Goal: Information Seeking & Learning: Check status

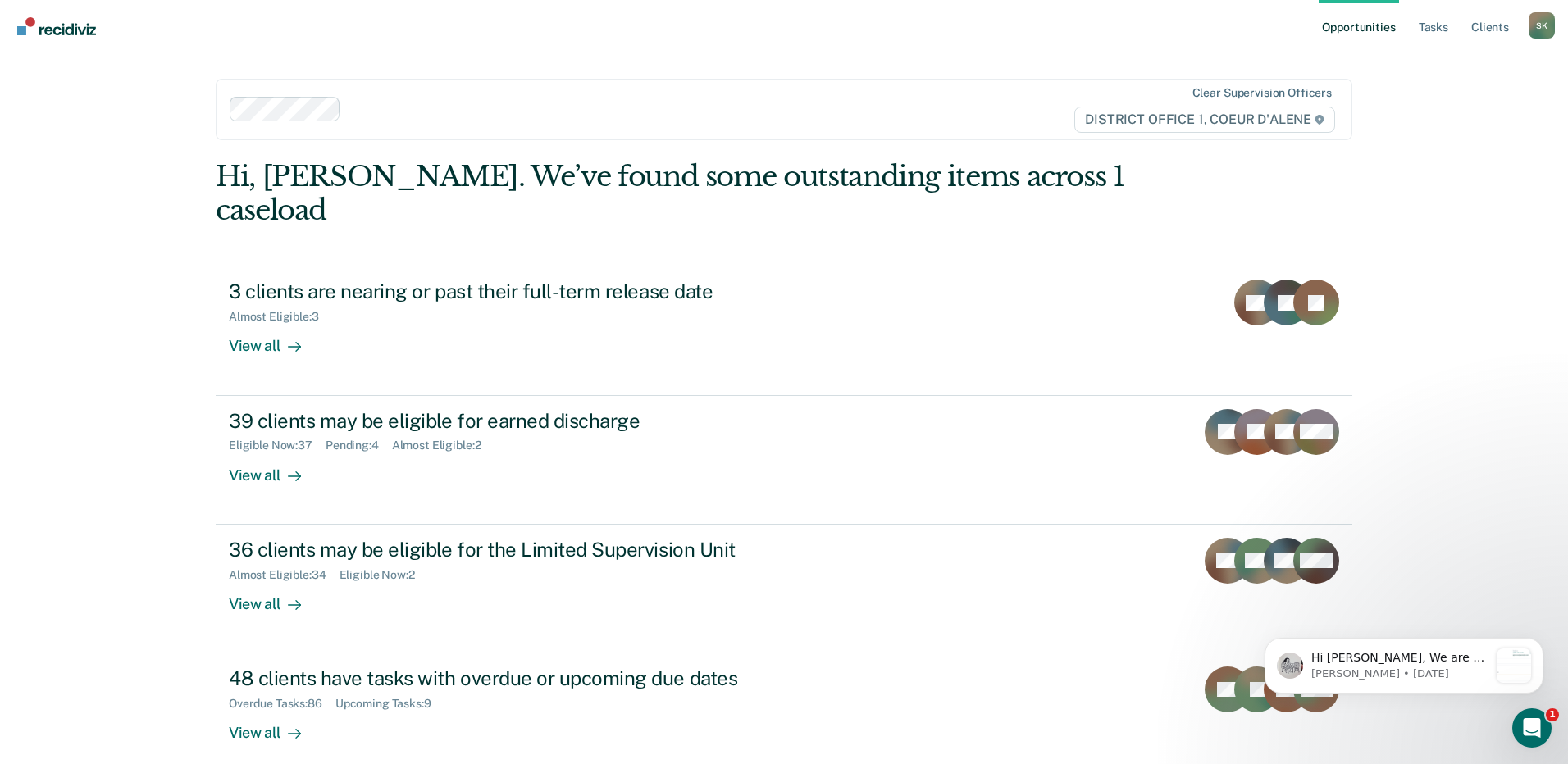
click at [693, 132] on div "Clear supervision officers DISTRICT OFFICE 1, COEUR D'ALENE" at bounding box center [784, 109] width 1137 height 61
click at [130, 317] on div "Opportunities Tasks Client s [PERSON_NAME], [PERSON_NAME] Profile How it works …" at bounding box center [784, 382] width 1568 height 764
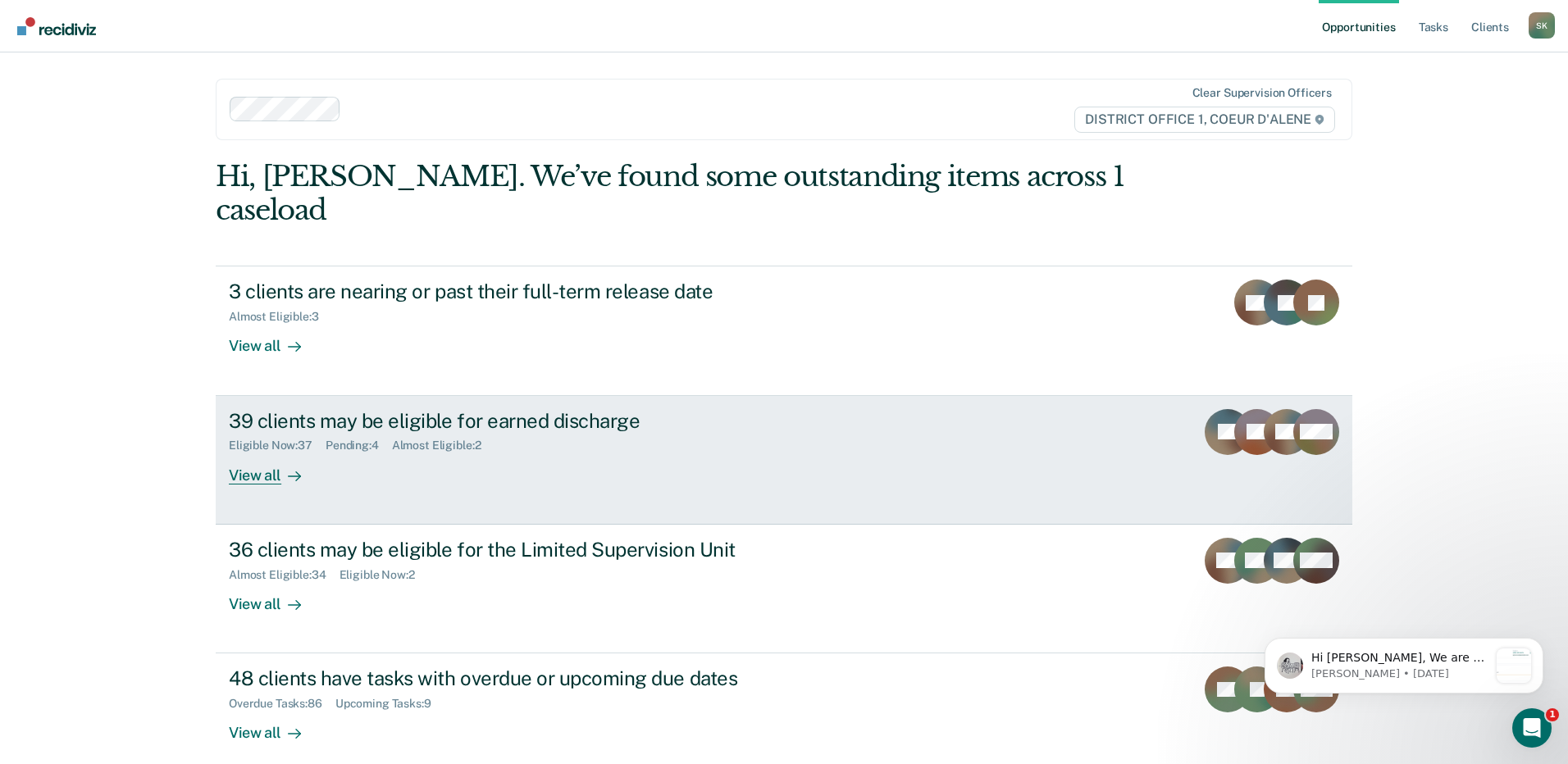
click at [467, 437] on div "39 clients may be eligible for earned discharge Eligible Now : 37 Pending : 4 A…" at bounding box center [535, 447] width 615 height 76
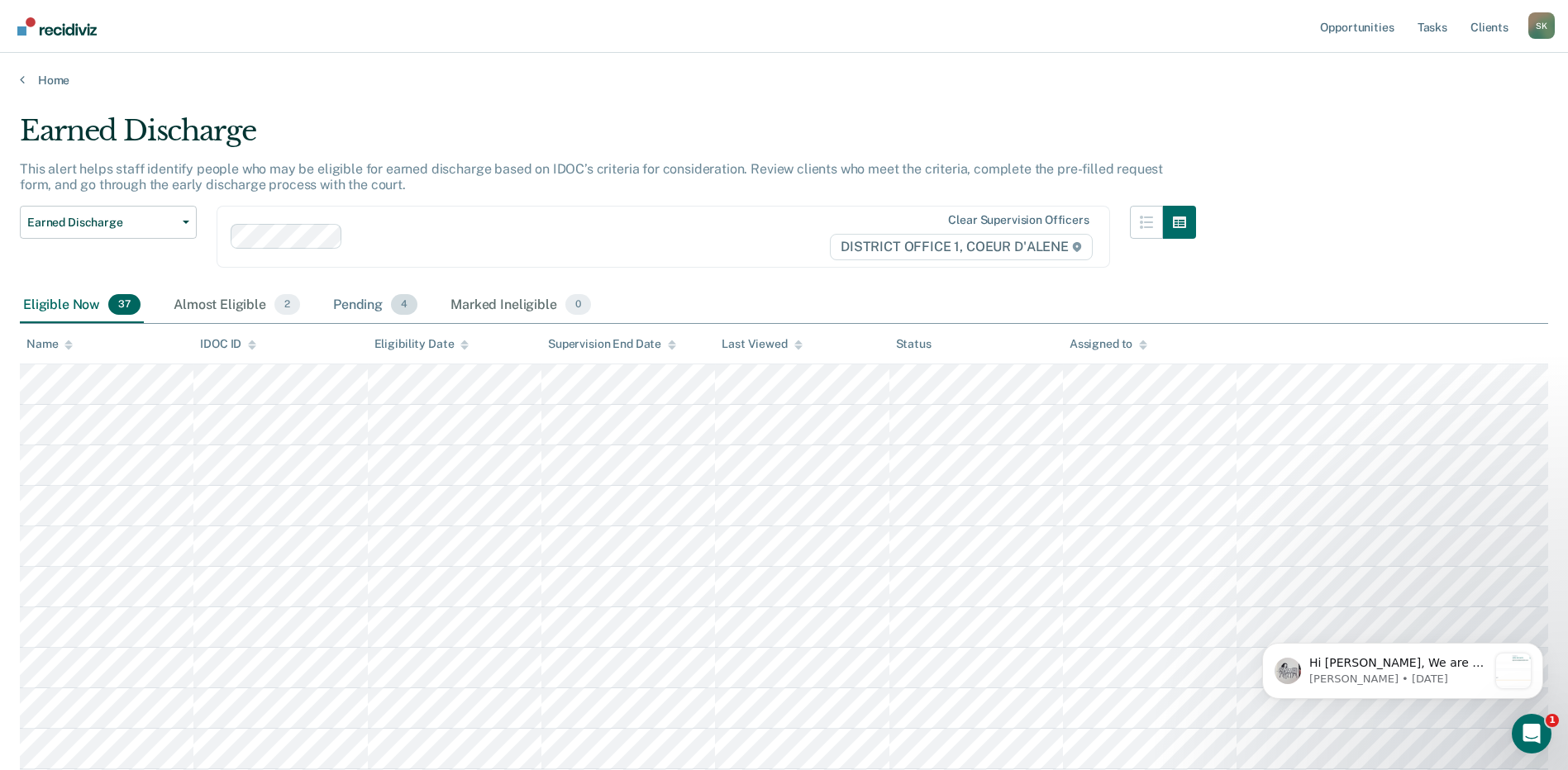
click at [358, 295] on div "Pending 4" at bounding box center [375, 305] width 91 height 36
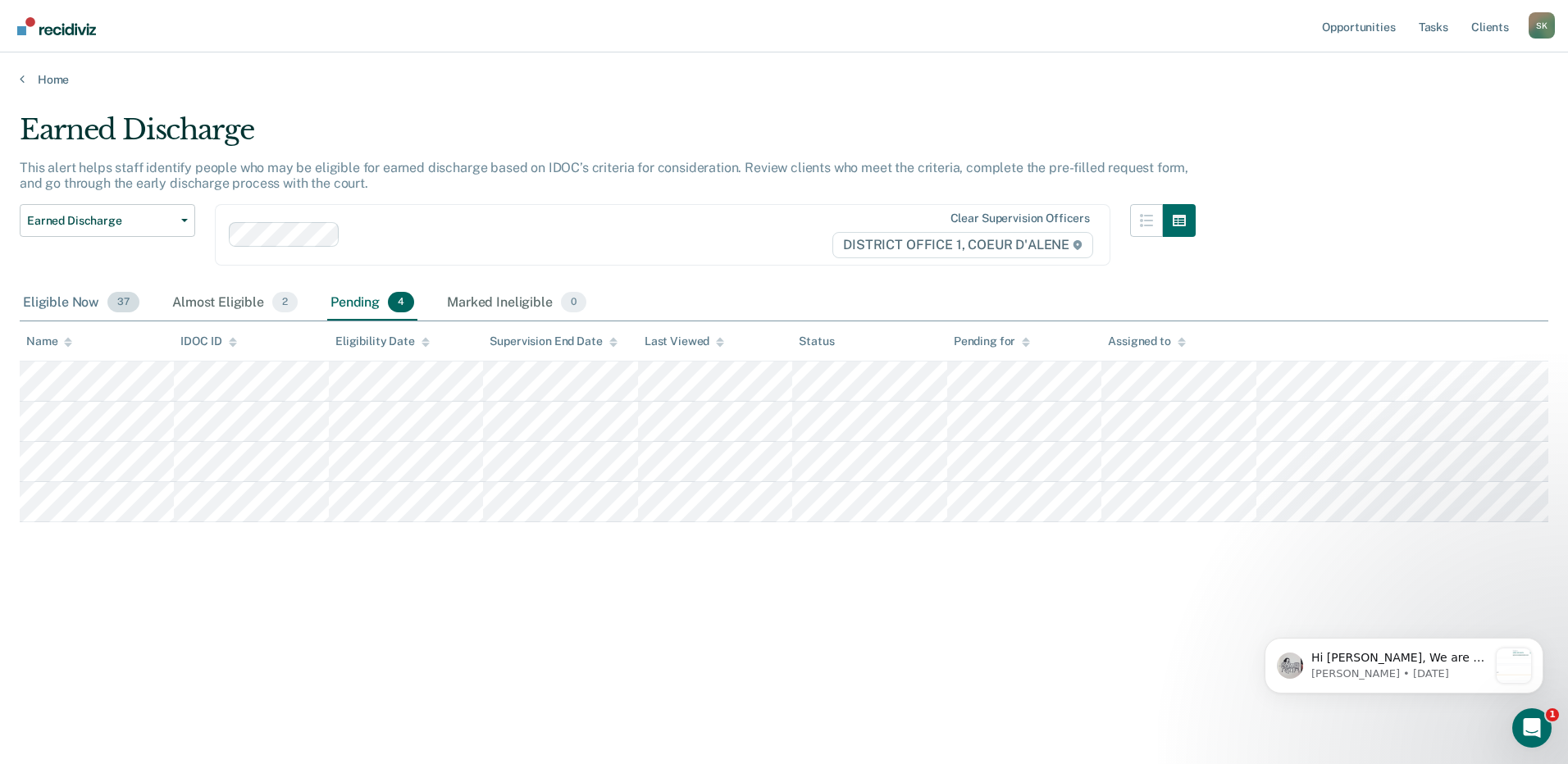
click at [95, 300] on div "Eligible Now 37" at bounding box center [81, 302] width 123 height 36
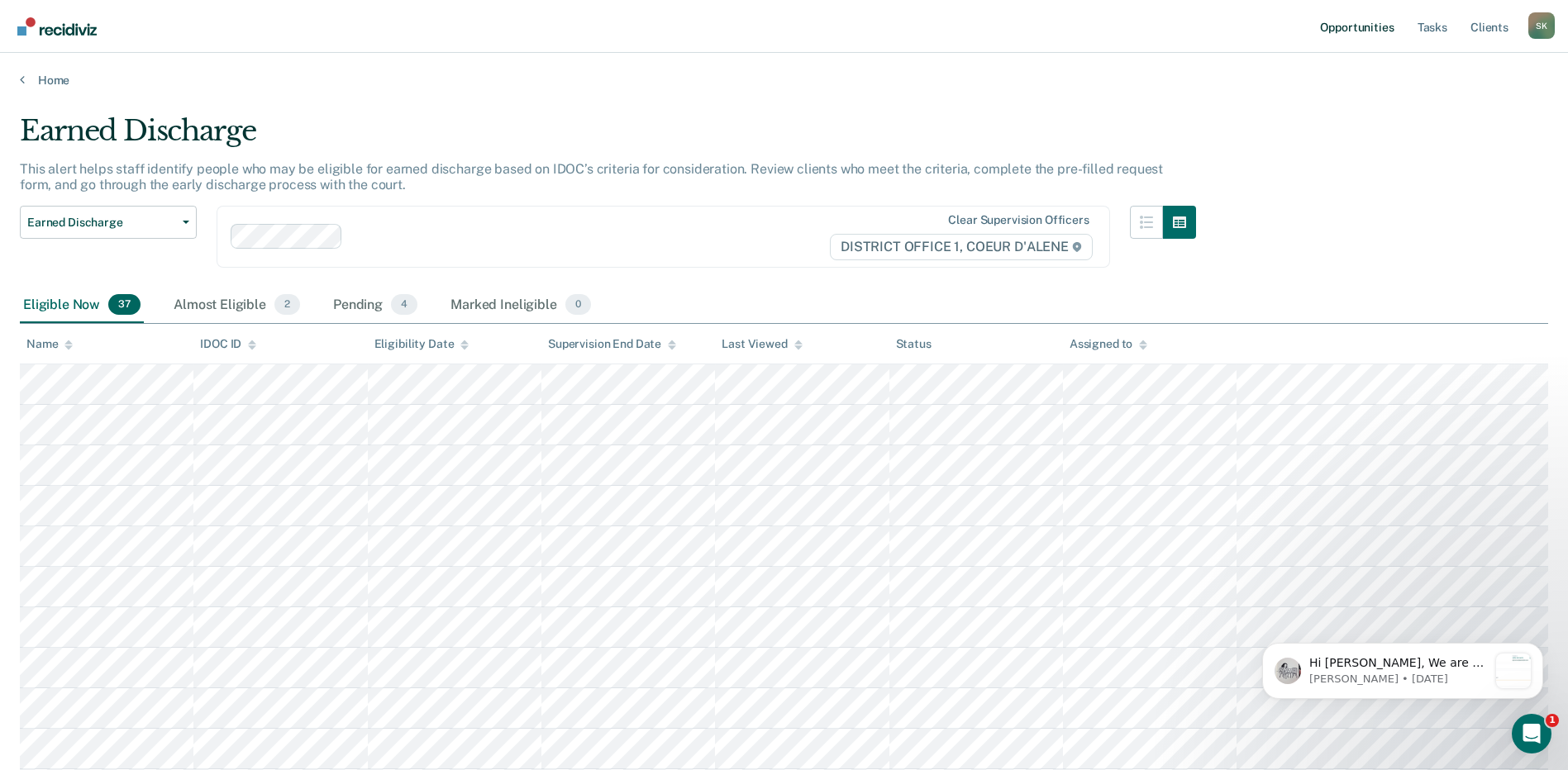
click at [1369, 29] on link "Opportunities" at bounding box center [1356, 26] width 80 height 52
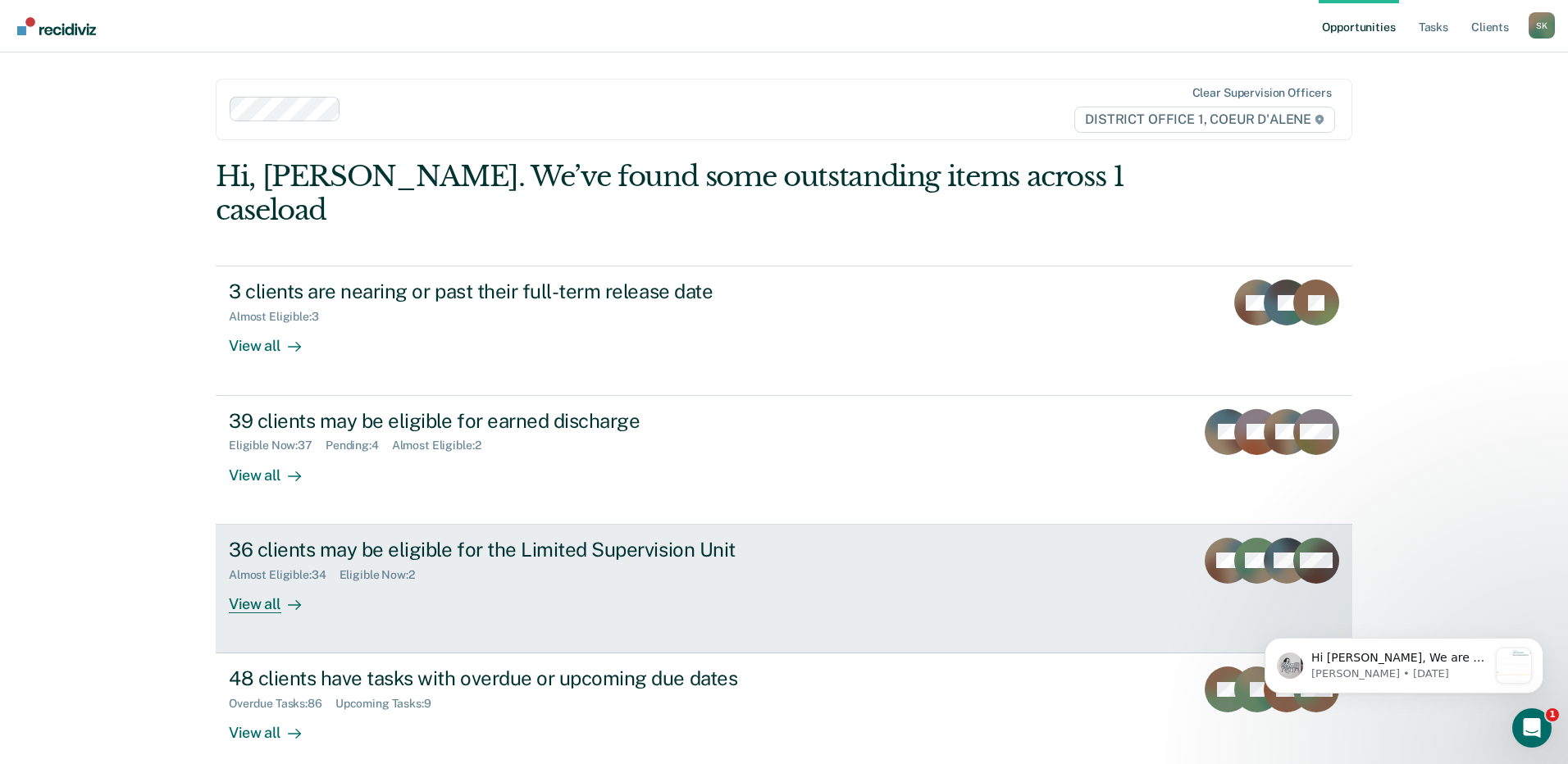
click at [763, 561] on div "36 clients may be eligible for the Limited Supervision Unit Almost Eligible : 3…" at bounding box center [535, 576] width 615 height 76
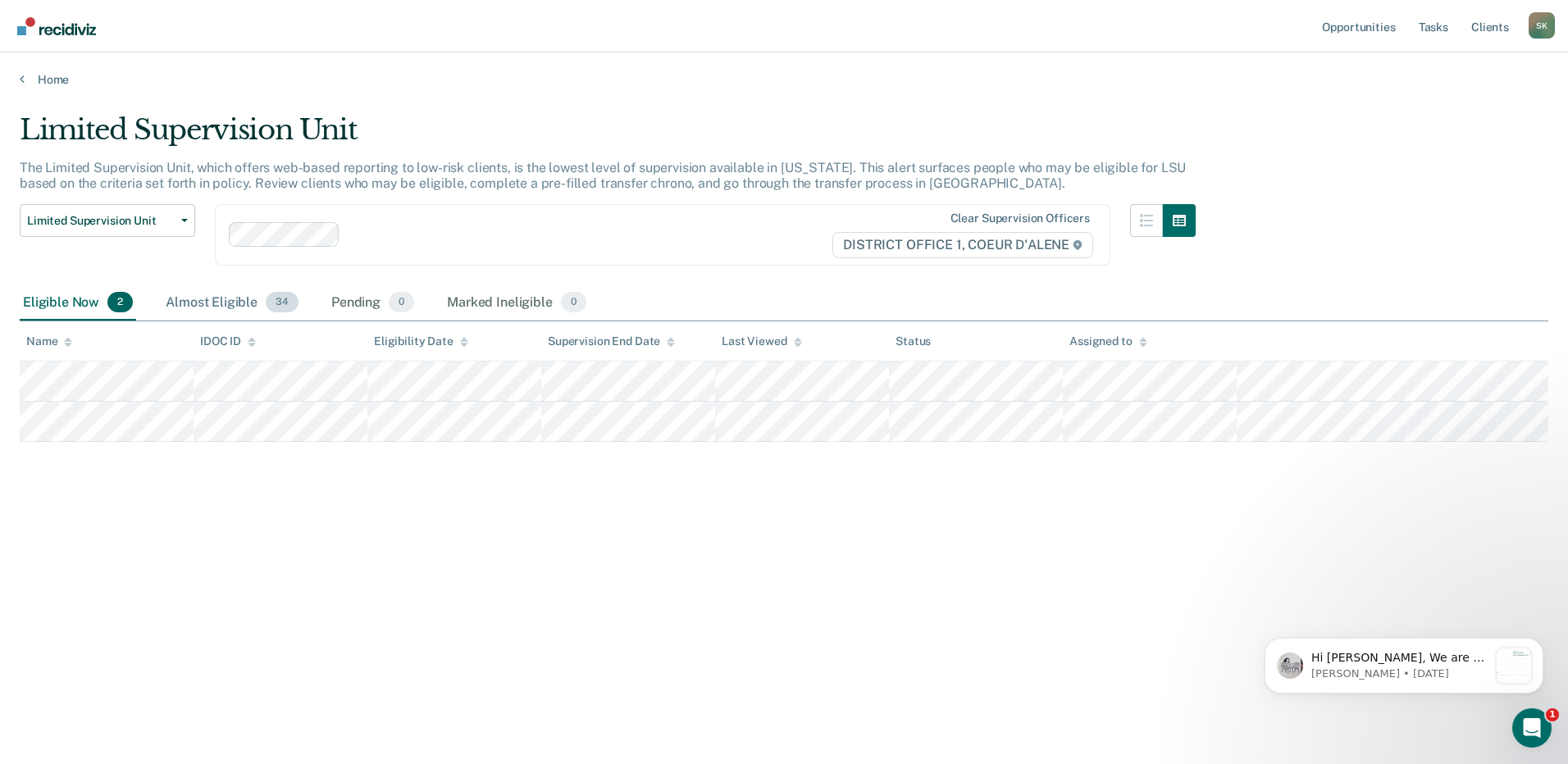
click at [225, 300] on div "Almost Eligible 34" at bounding box center [232, 302] width 140 height 36
